Goal: Find specific page/section: Find specific page/section

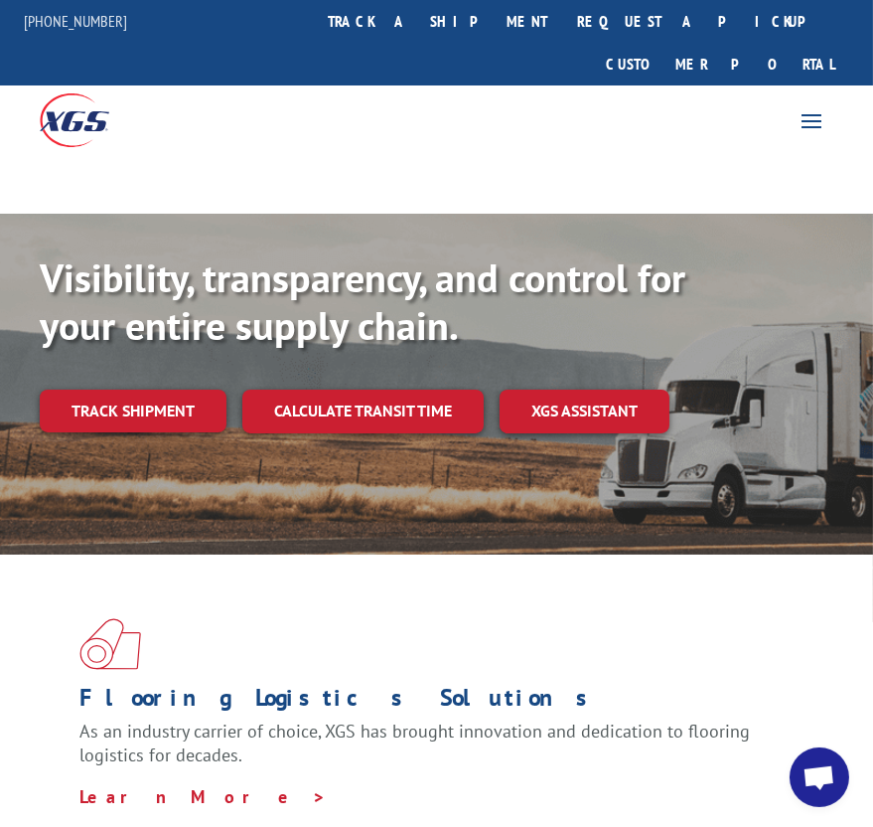
click at [811, 104] on span at bounding box center [812, 120] width 32 height 32
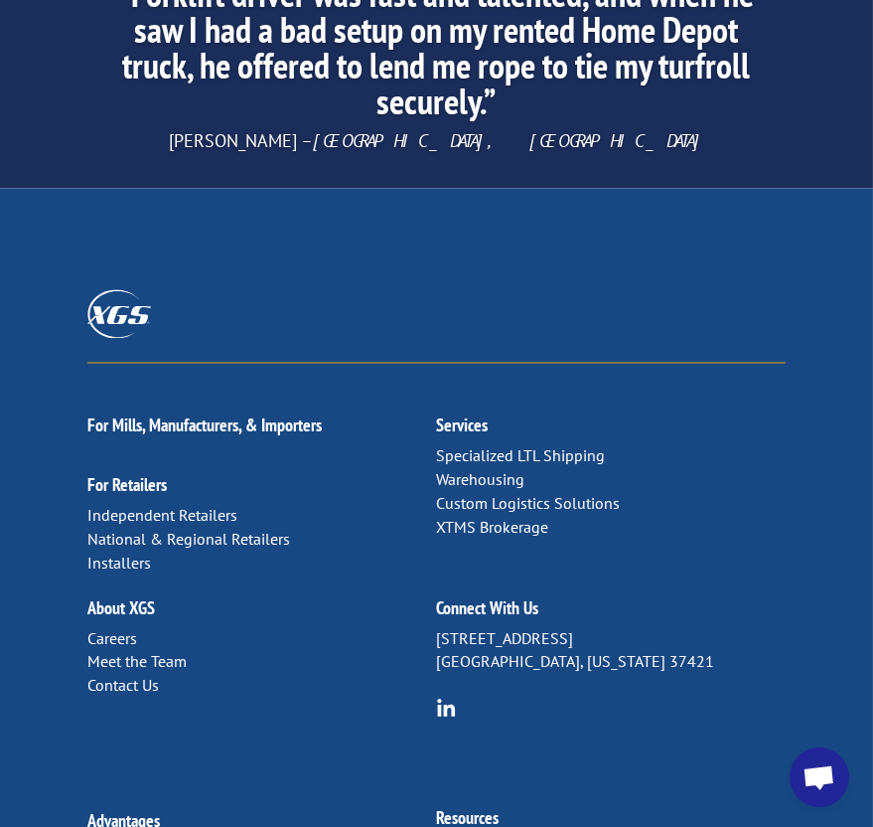
scroll to position [4560, 0]
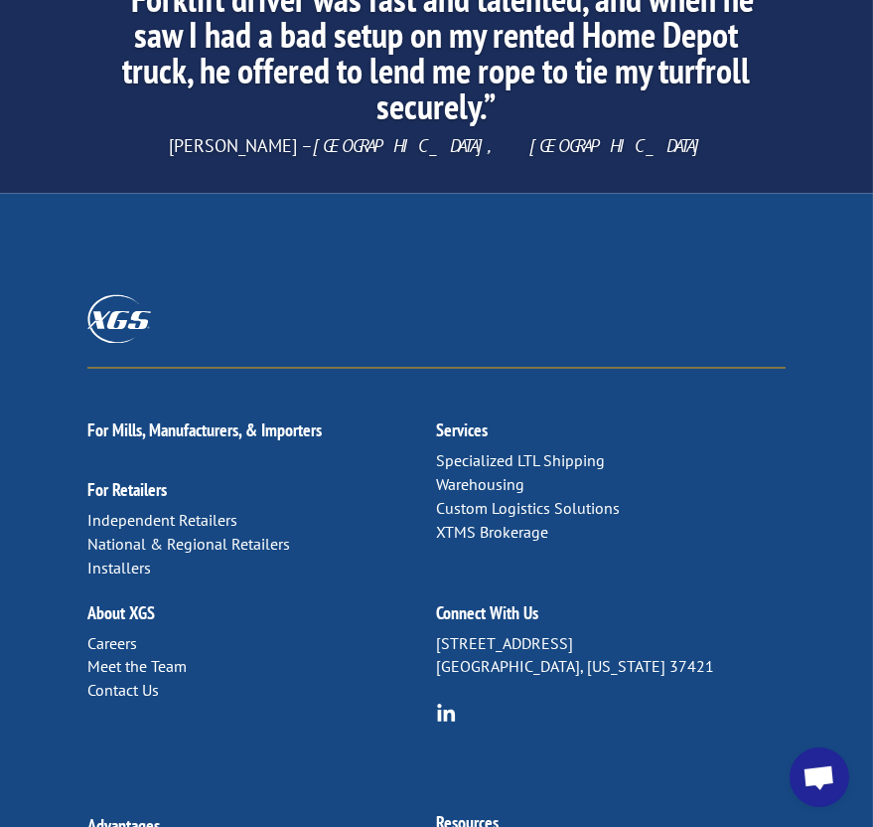
click at [169, 657] on link "Meet the Team" at bounding box center [136, 667] width 99 height 20
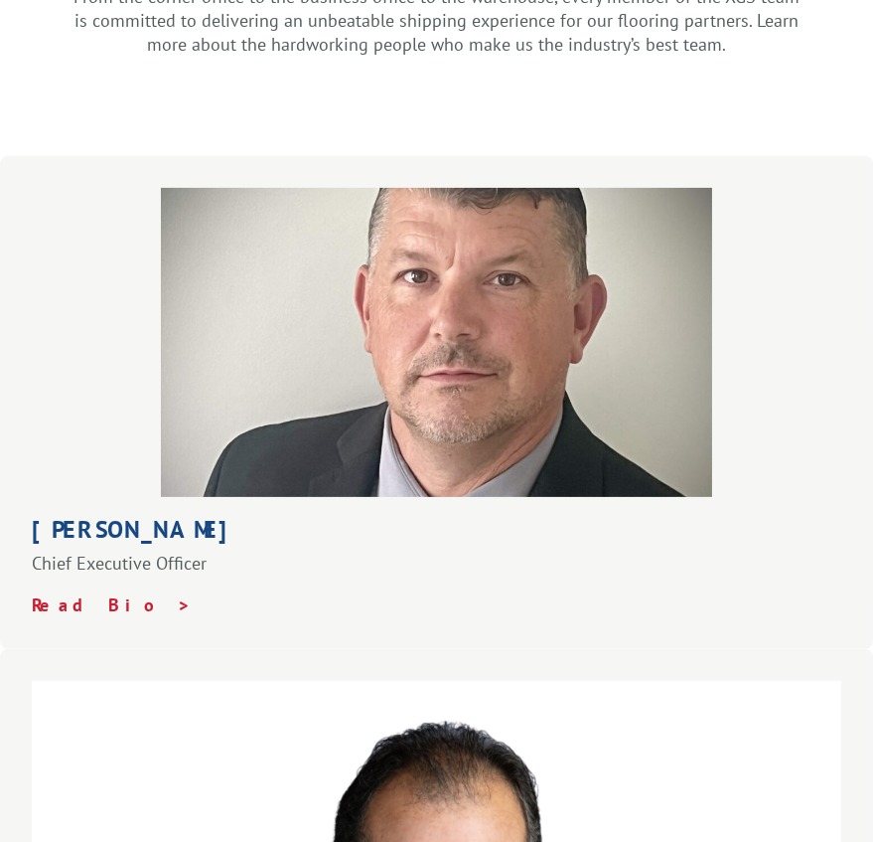
scroll to position [696, 0]
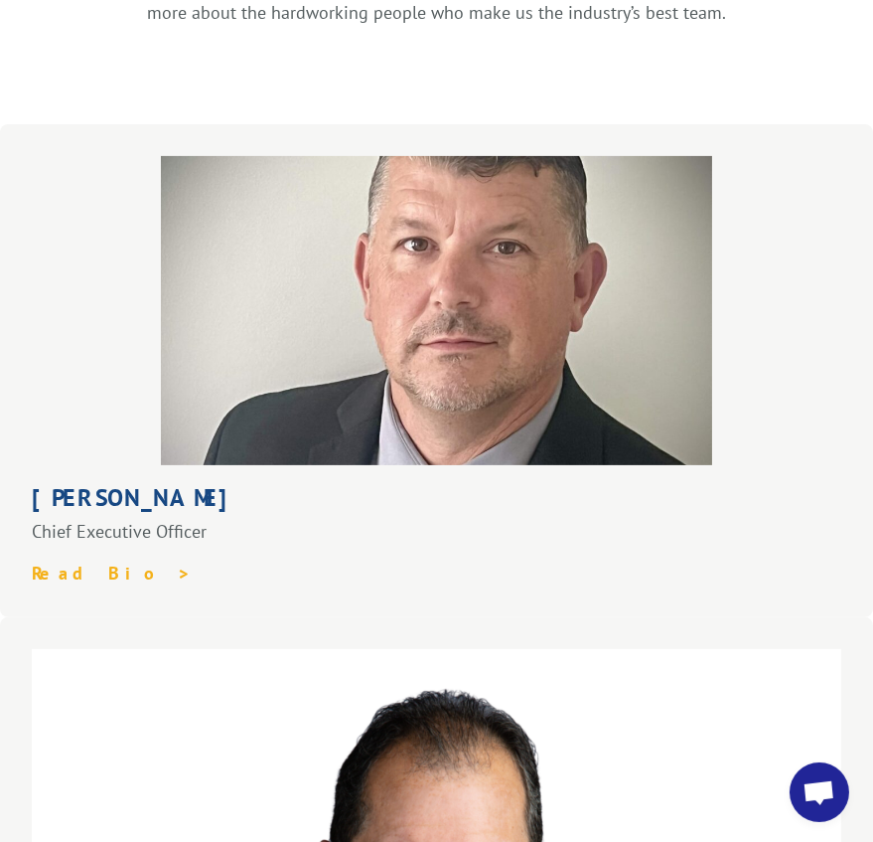
click at [84, 561] on strong "Read Bio >" at bounding box center [112, 572] width 160 height 23
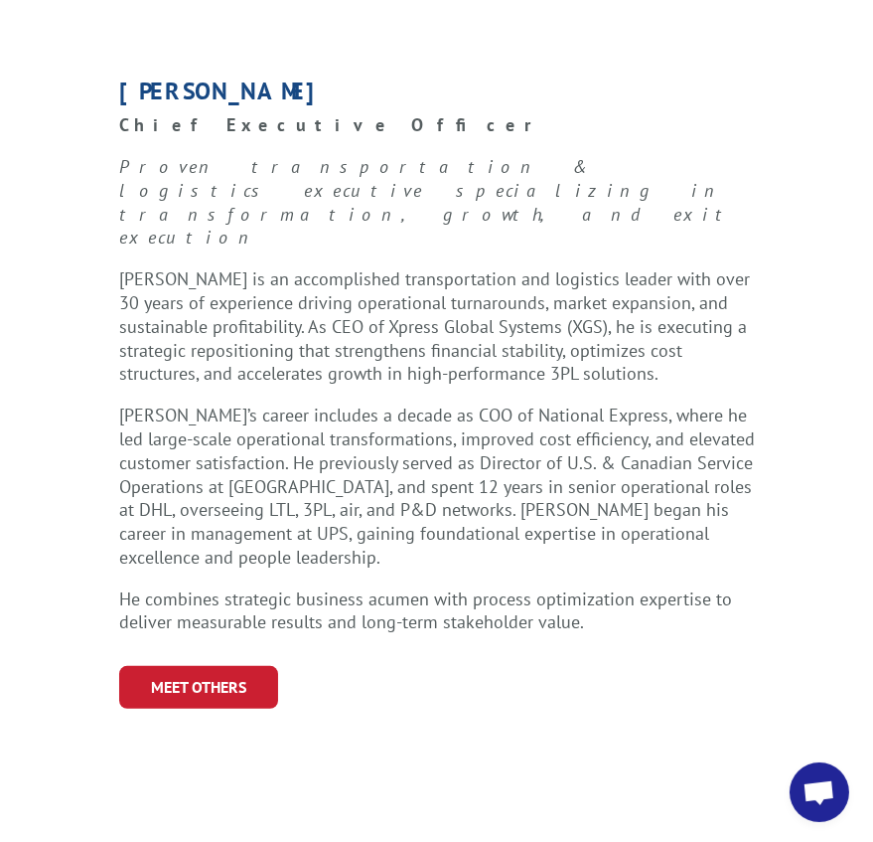
scroll to position [1391, 0]
